Goal: Task Accomplishment & Management: Manage account settings

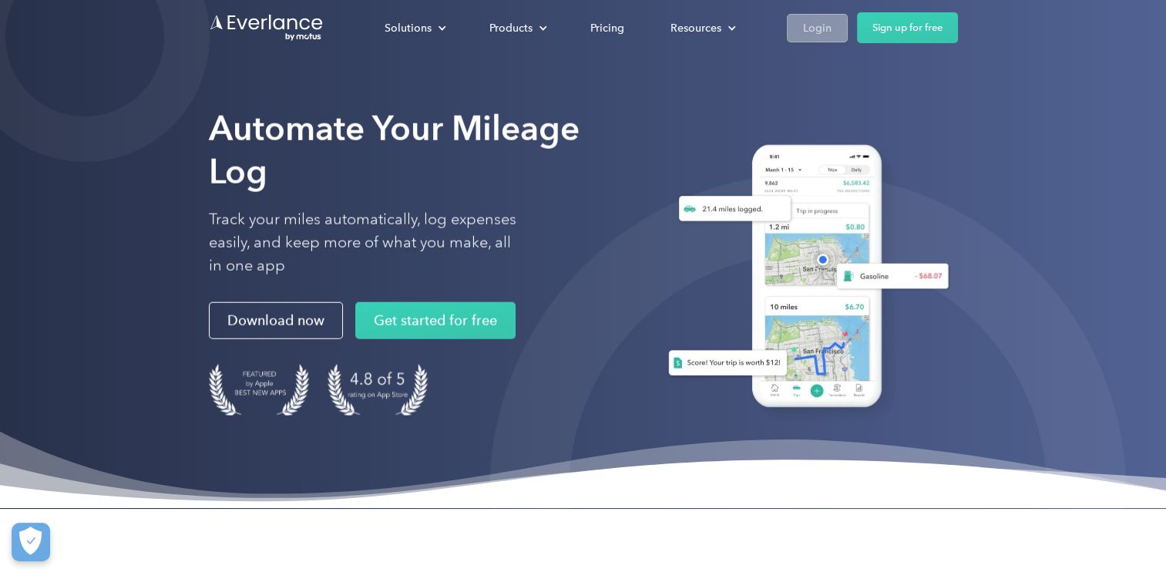
click at [813, 28] on div "Login" at bounding box center [817, 27] width 29 height 19
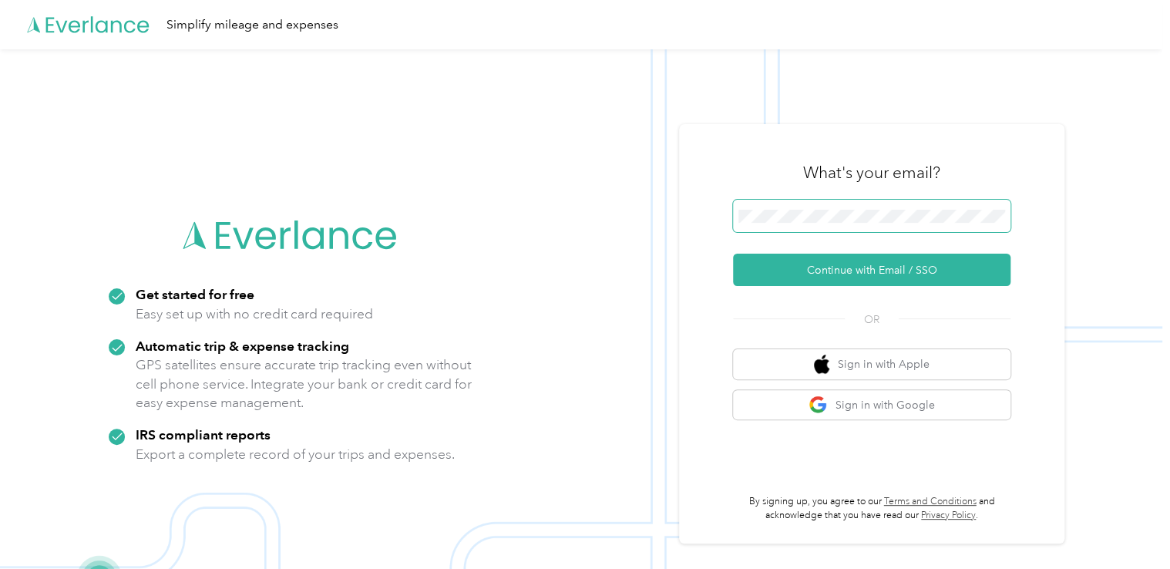
click at [649, 211] on div "Get started for free Easy set up with no credit card required Automatic trip & …" at bounding box center [581, 333] width 1162 height 569
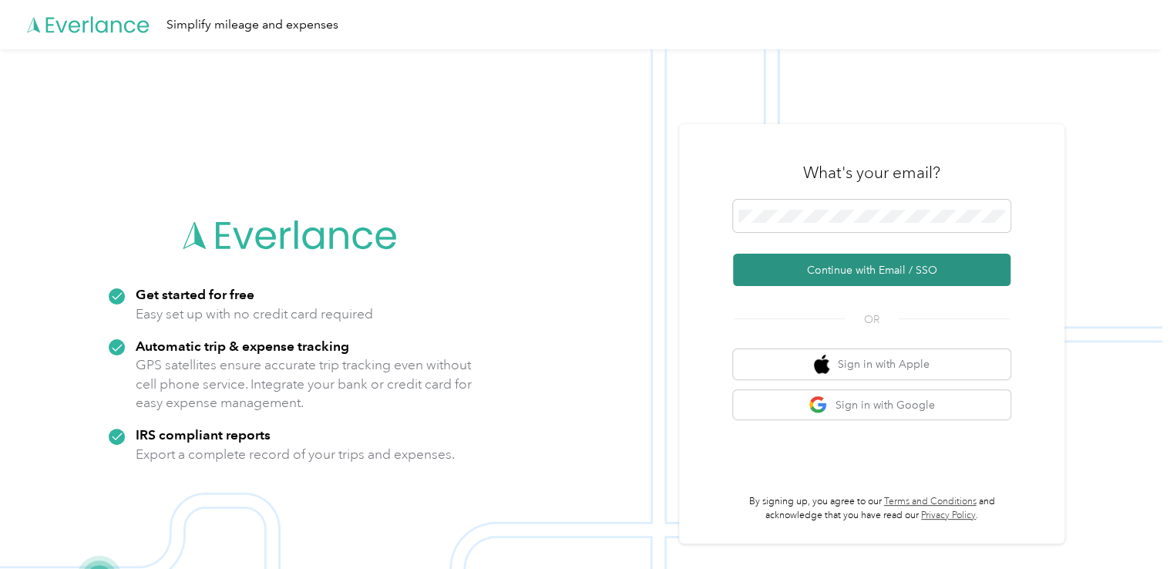
click at [788, 267] on button "Continue with Email / SSO" at bounding box center [871, 270] width 277 height 32
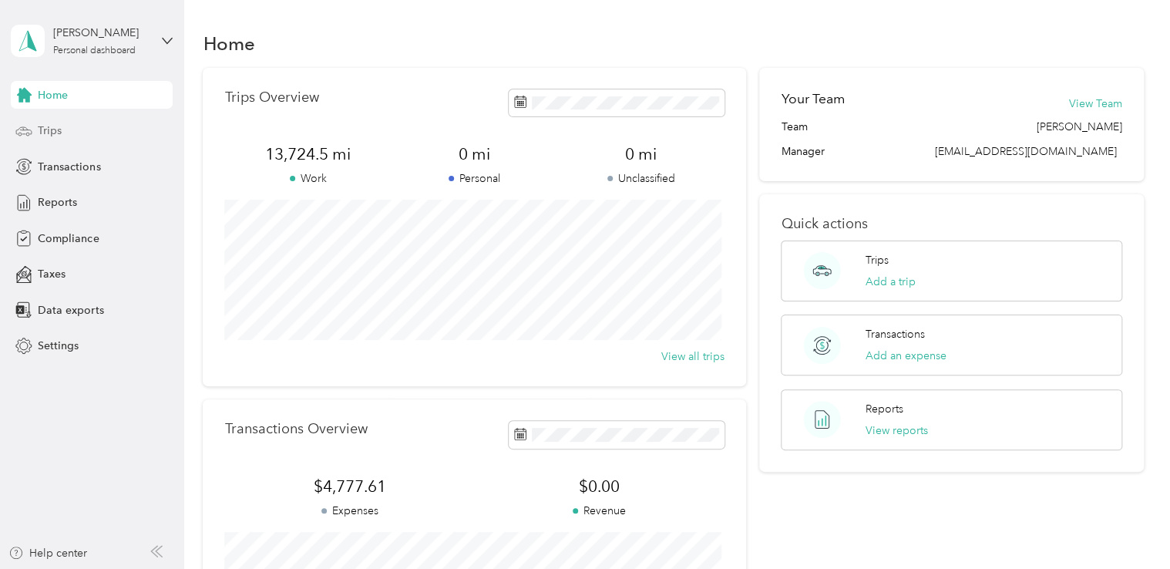
click at [52, 132] on span "Trips" at bounding box center [50, 131] width 24 height 16
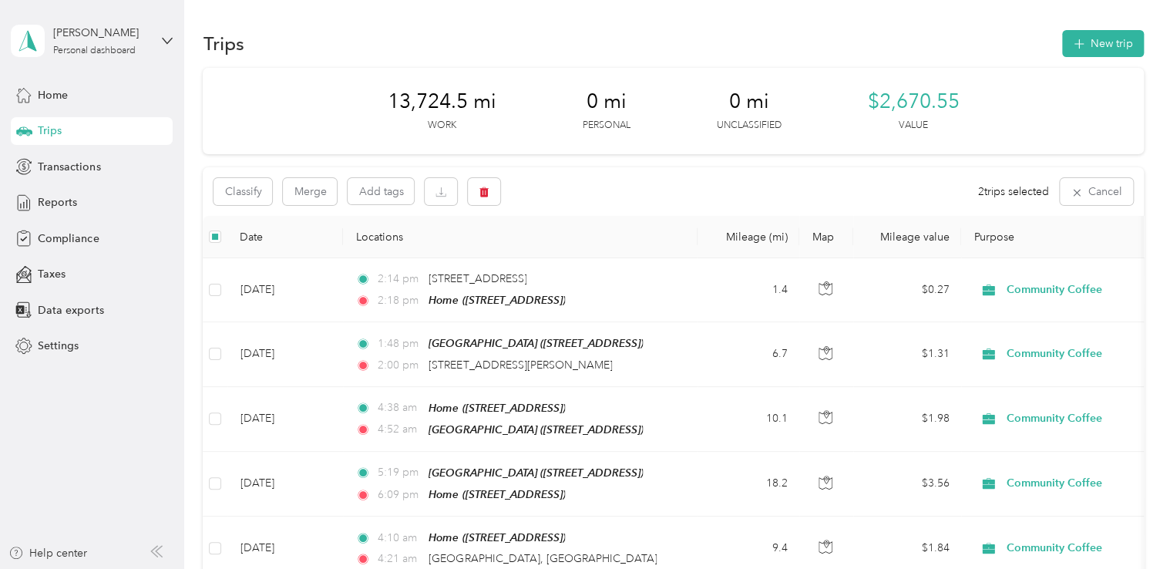
click at [318, 205] on div "Classify Merge Add tags 2 trips selected Cancel" at bounding box center [673, 191] width 940 height 49
click at [301, 196] on button "Merge" at bounding box center [310, 191] width 54 height 27
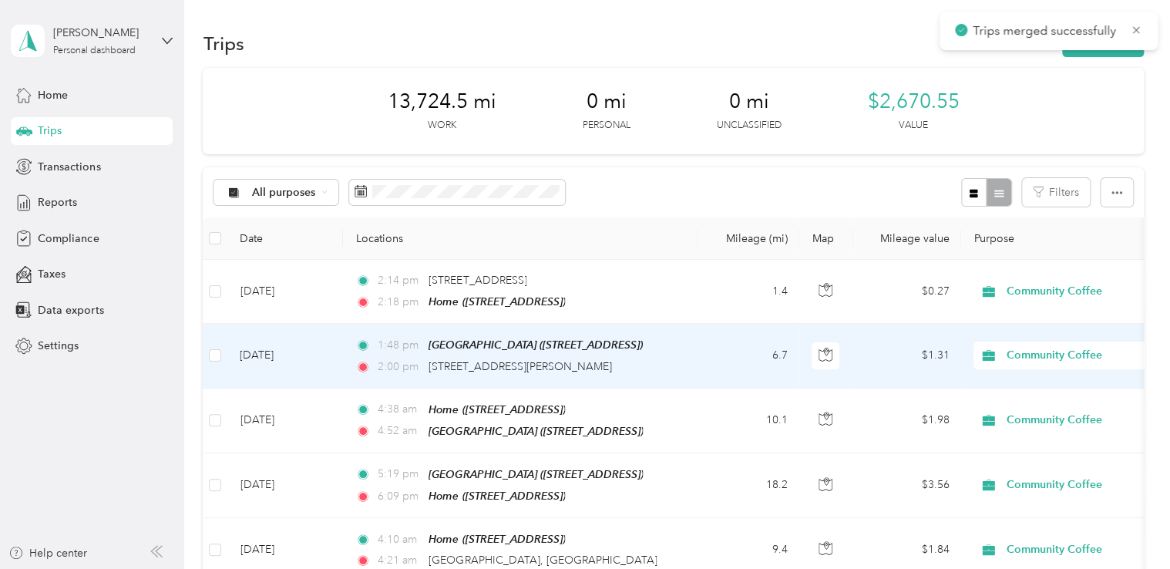
scroll to position [154, 0]
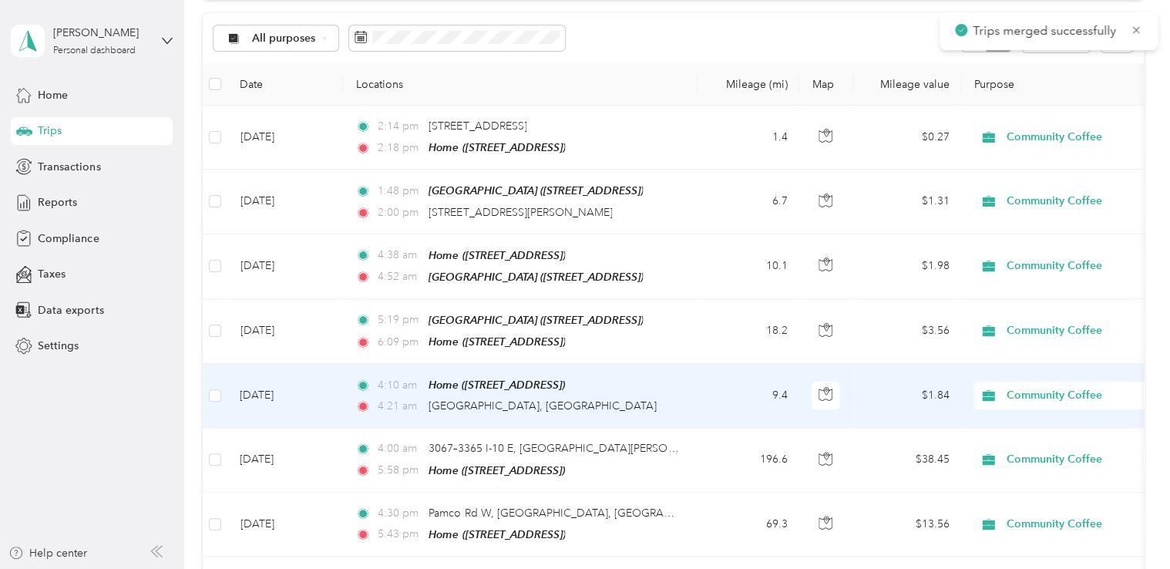
click at [208, 387] on td at bounding box center [215, 396] width 25 height 64
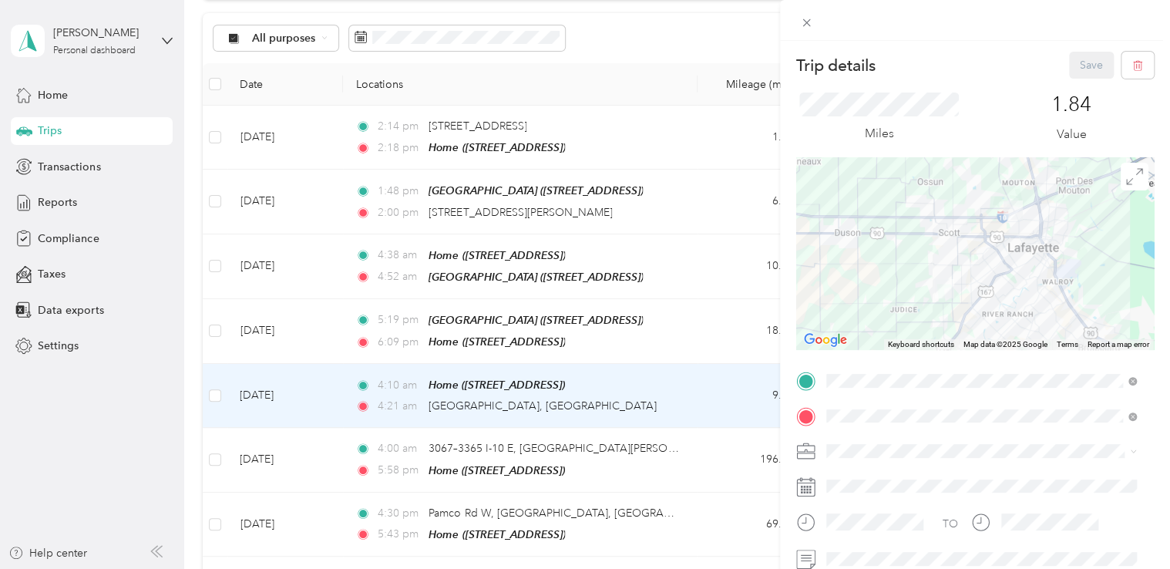
click at [214, 391] on div "Trip details Save This trip cannot be edited because it is either under review,…" at bounding box center [585, 284] width 1170 height 569
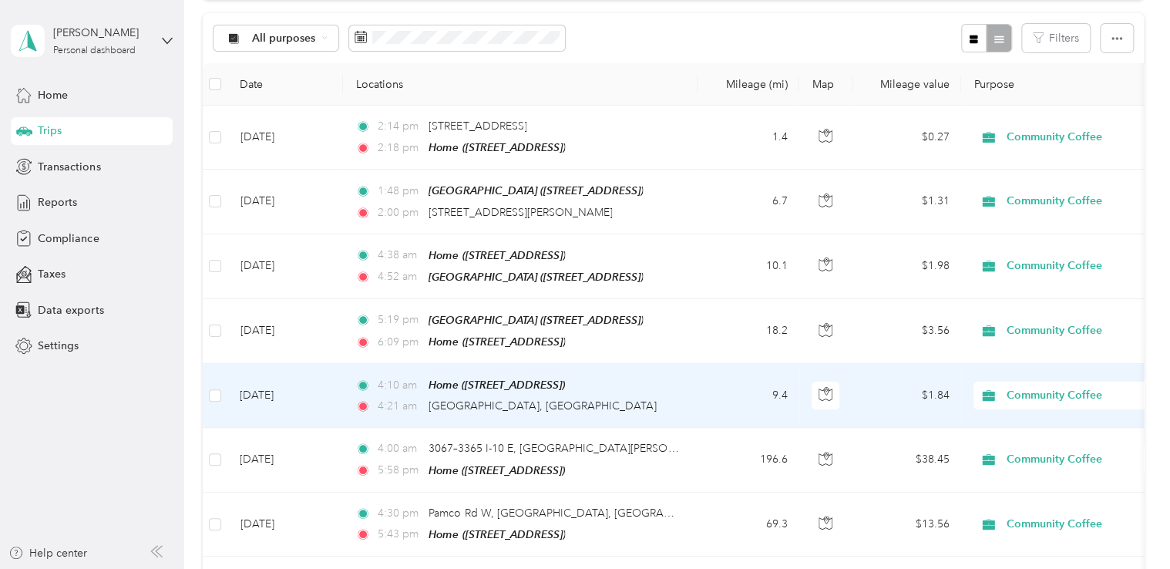
scroll to position [153, 0]
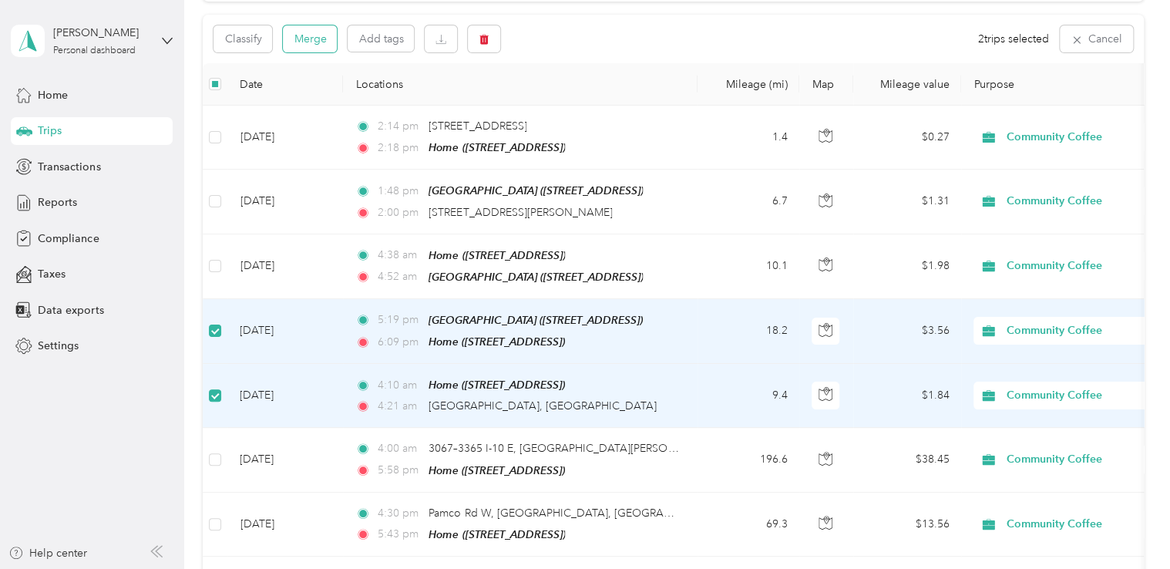
click at [318, 33] on button "Merge" at bounding box center [310, 38] width 54 height 27
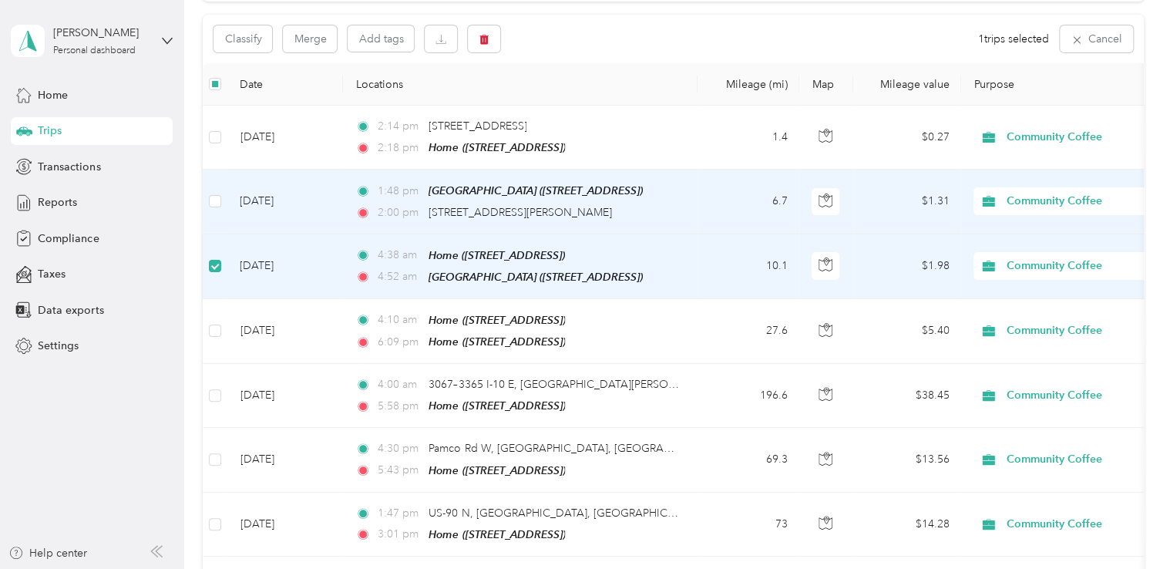
click at [208, 202] on td at bounding box center [215, 202] width 25 height 64
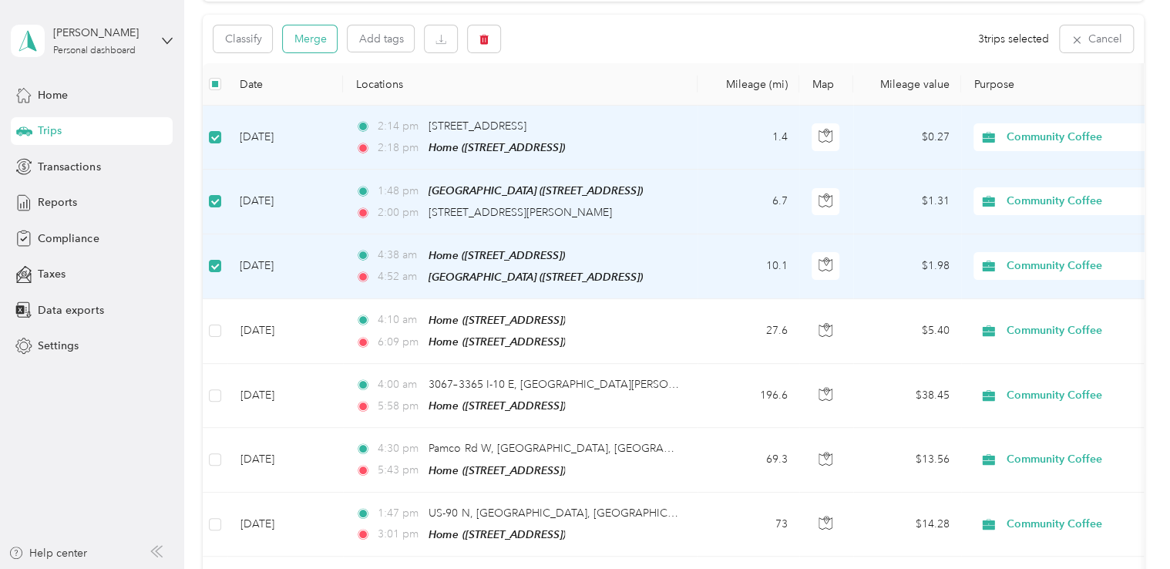
click at [317, 42] on button "Merge" at bounding box center [310, 38] width 54 height 27
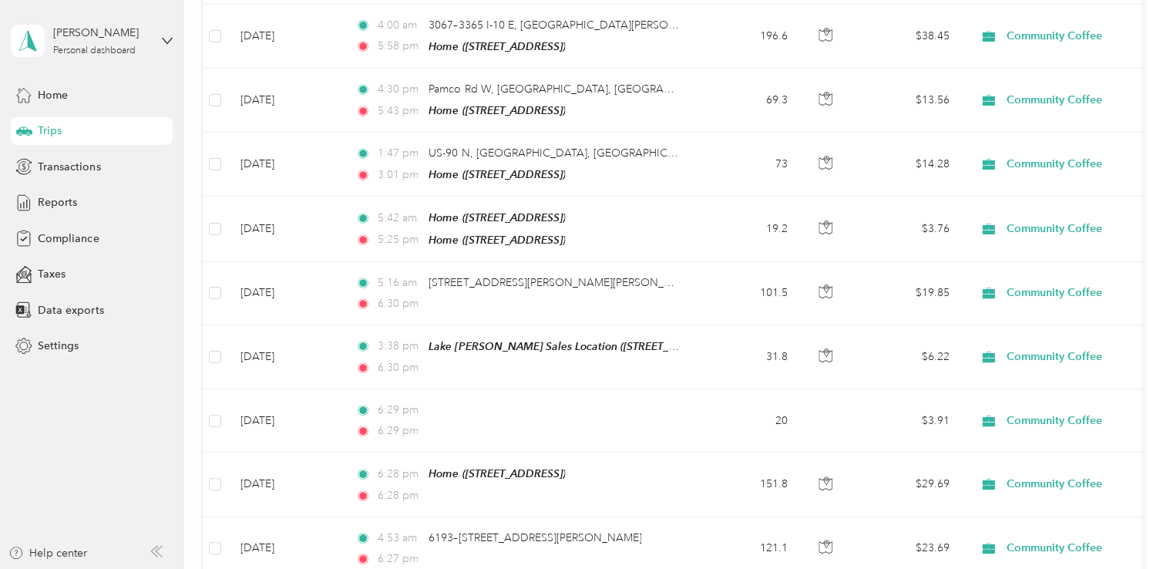
scroll to position [0, 0]
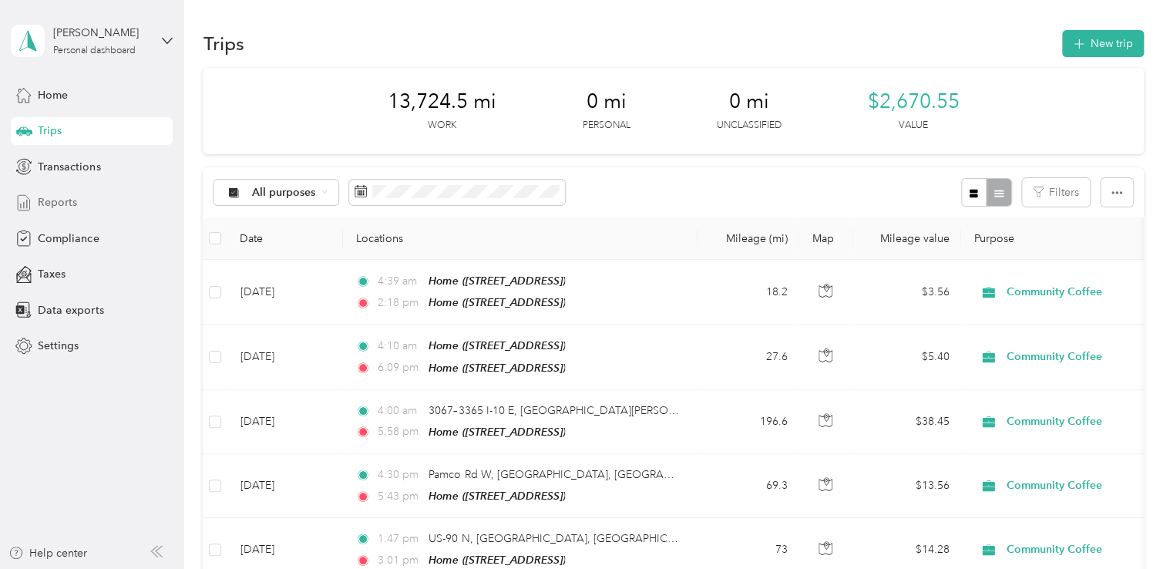
click at [59, 204] on span "Reports" at bounding box center [57, 202] width 39 height 16
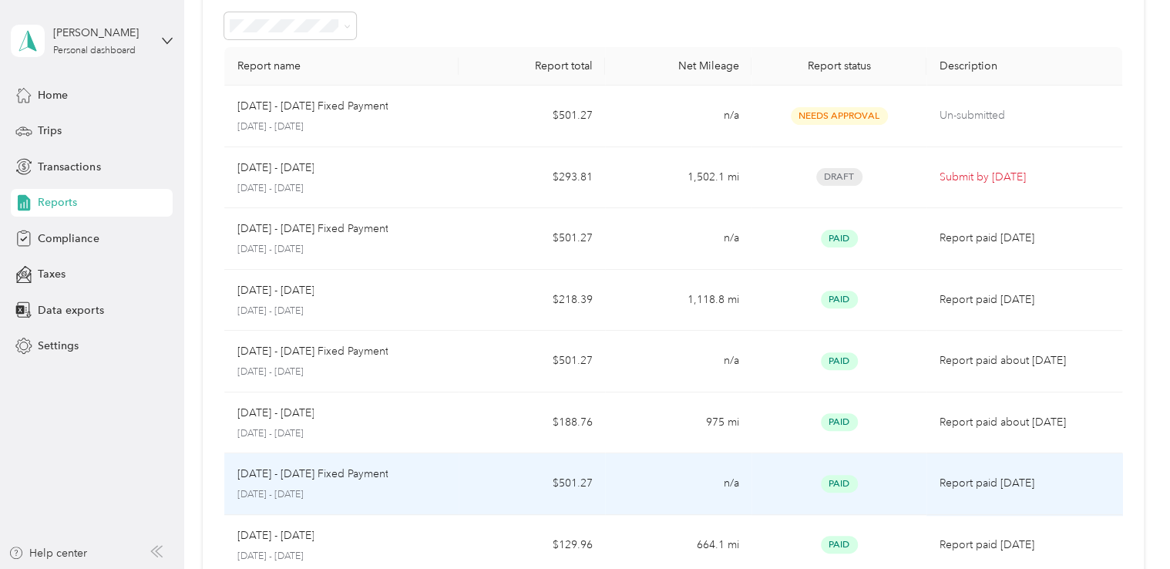
scroll to position [77, 0]
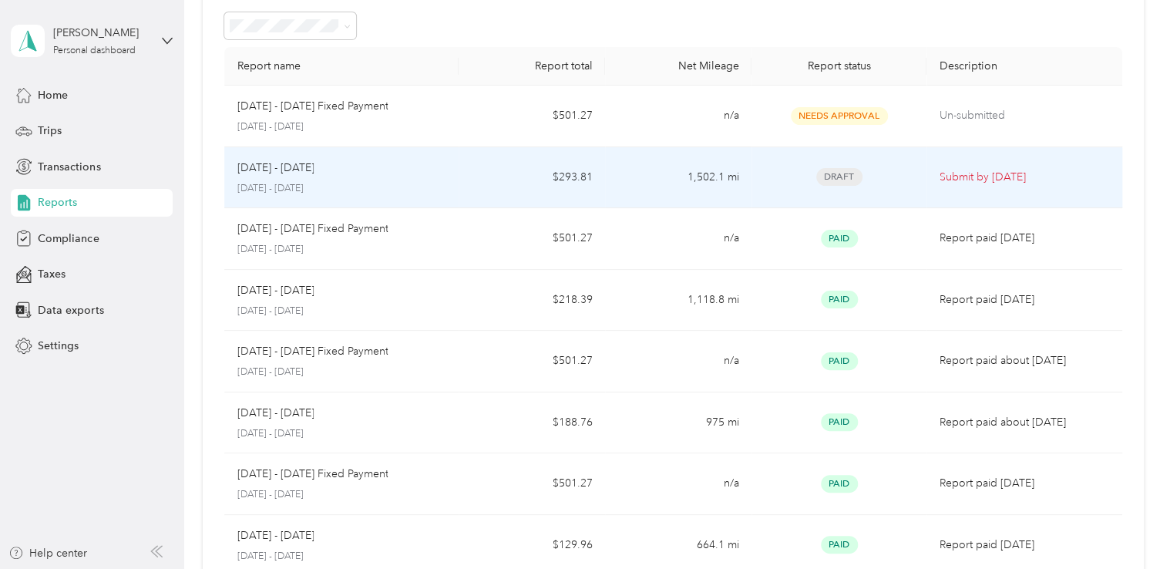
click at [283, 176] on div "[DATE] - [DATE] [DATE] - [DATE]" at bounding box center [342, 178] width 210 height 36
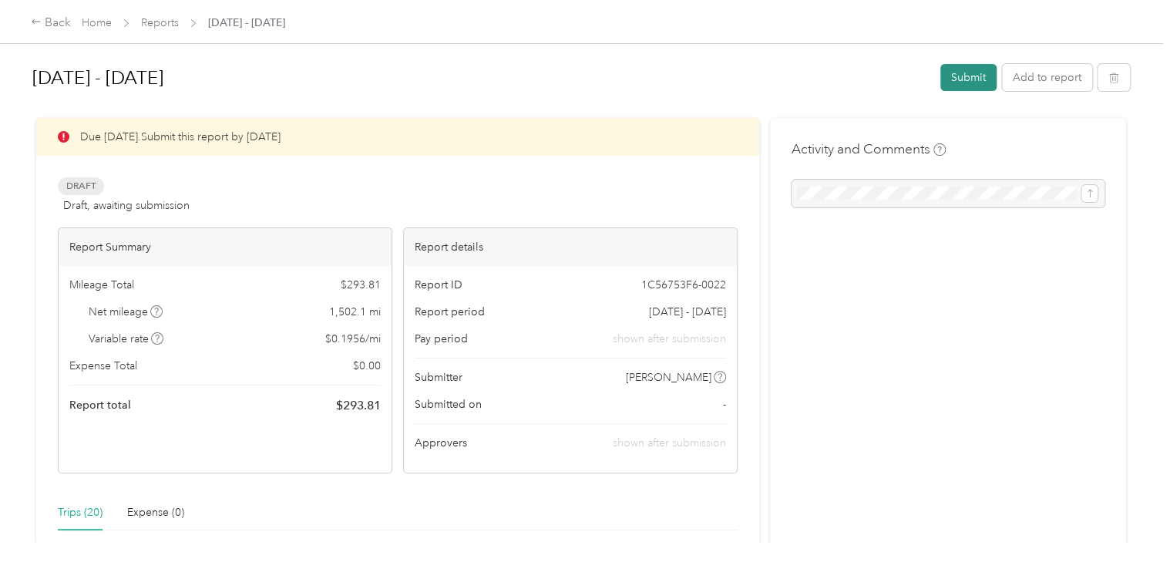
click at [966, 79] on button "Submit" at bounding box center [968, 77] width 56 height 27
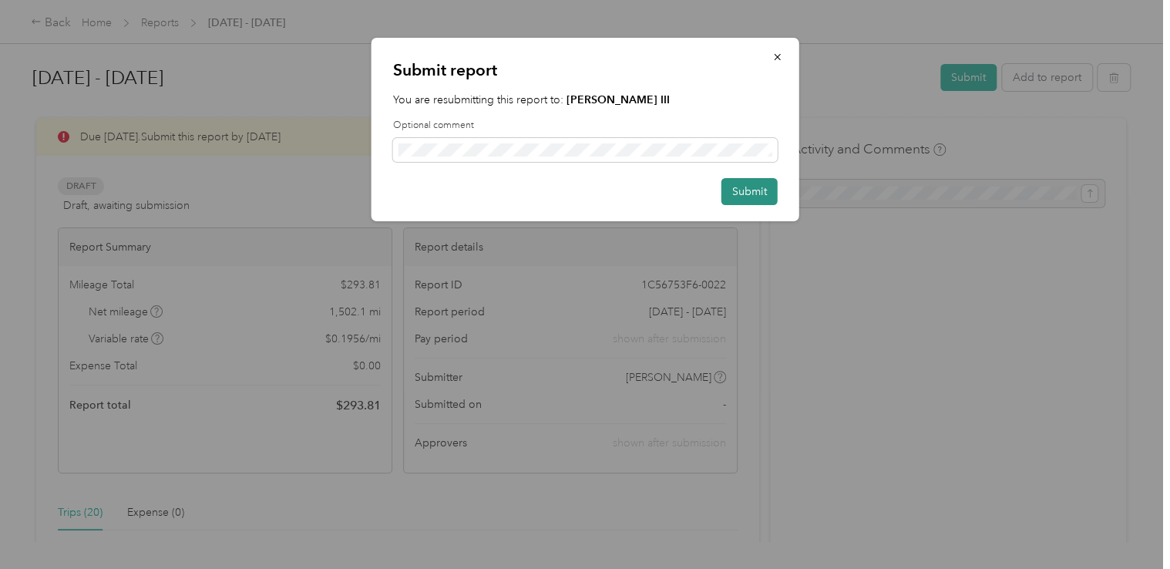
click at [758, 195] on button "Submit" at bounding box center [749, 191] width 56 height 27
